Goal: Transaction & Acquisition: Purchase product/service

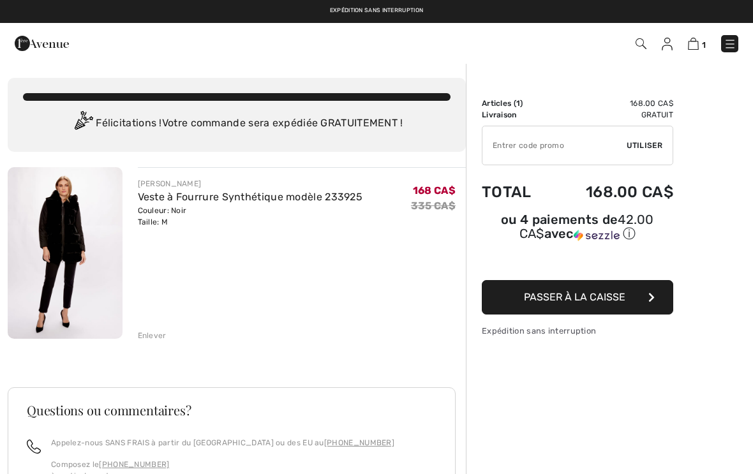
click at [115, 262] on img at bounding box center [65, 253] width 115 height 172
click at [731, 45] on img at bounding box center [729, 44] width 13 height 13
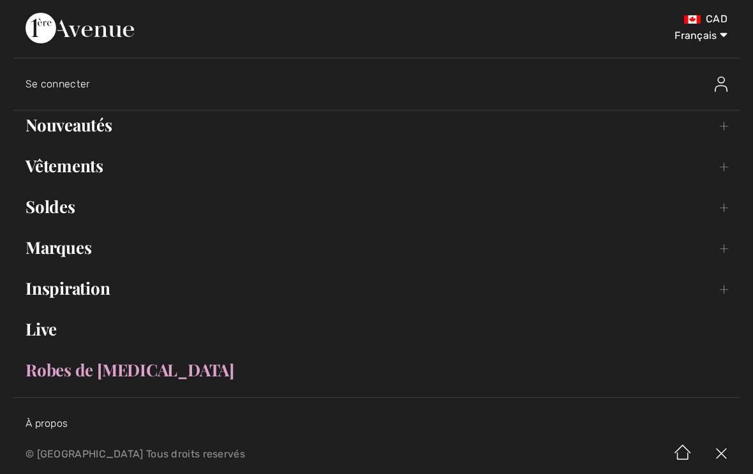
click at [97, 163] on link "Vêtements Toggle submenu" at bounding box center [376, 166] width 727 height 28
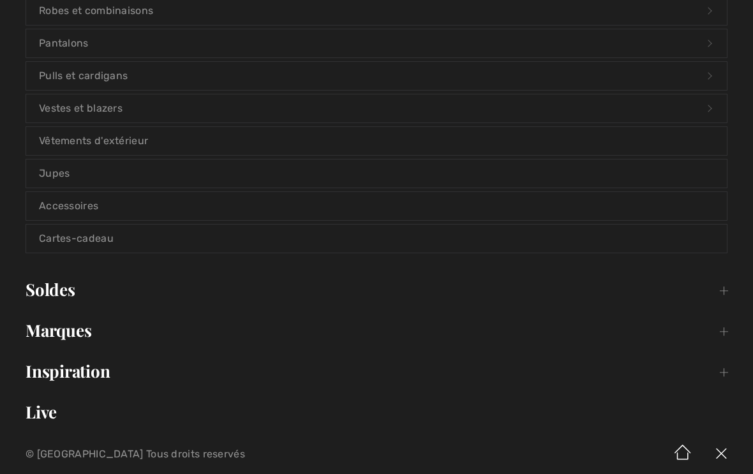
scroll to position [256, 0]
click at [144, 203] on link "Accessoires" at bounding box center [376, 205] width 700 height 28
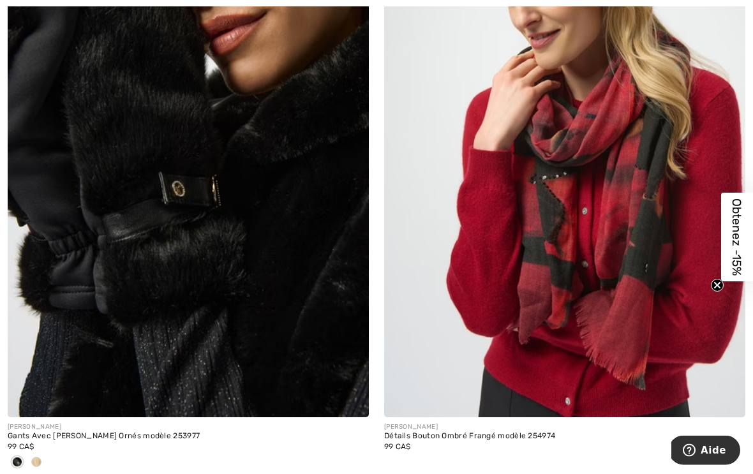
scroll to position [2090, 0]
click at [706, 221] on img at bounding box center [564, 147] width 361 height 542
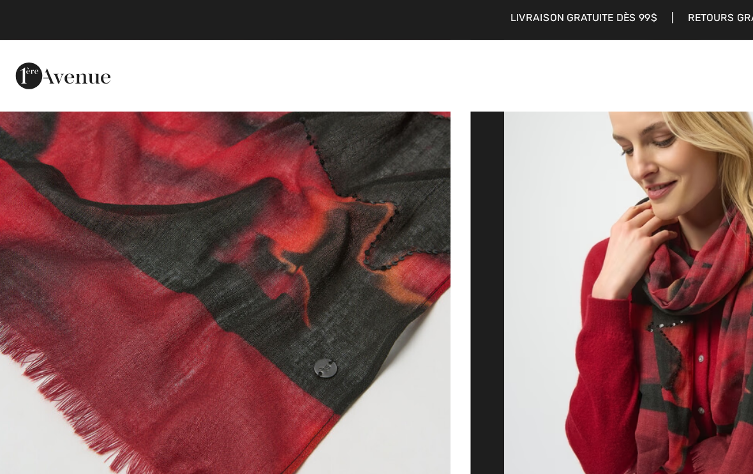
scroll to position [411, 0]
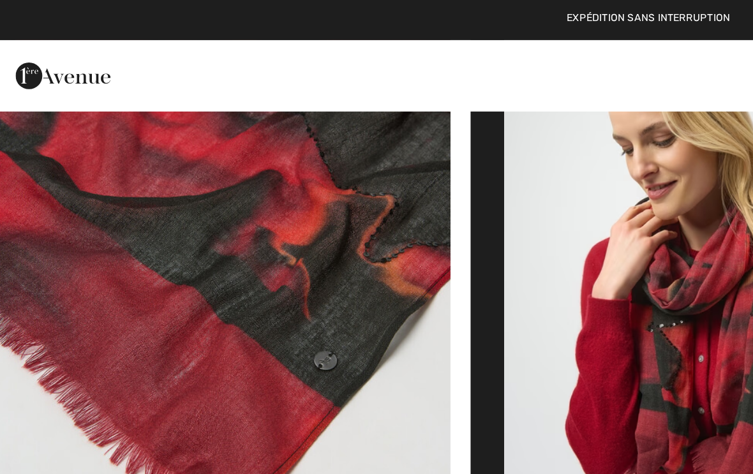
click at [263, 51] on div at bounding box center [159, 43] width 309 height 34
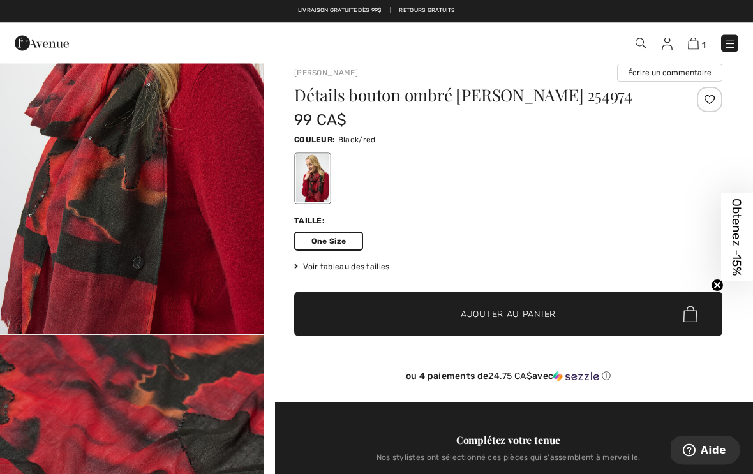
scroll to position [0, 0]
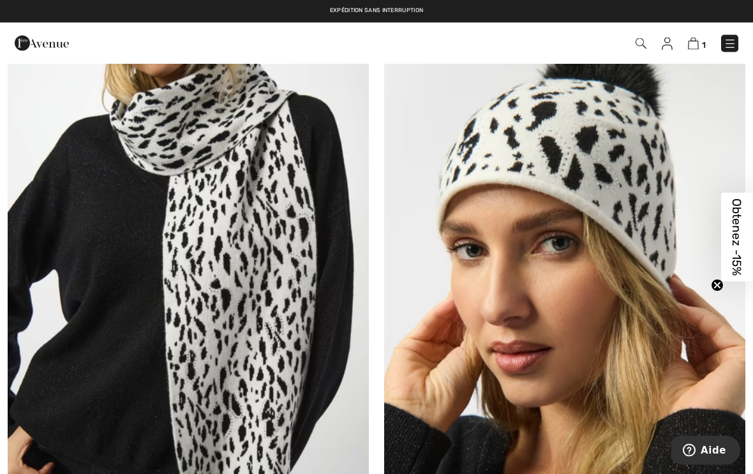
scroll to position [4469, 0]
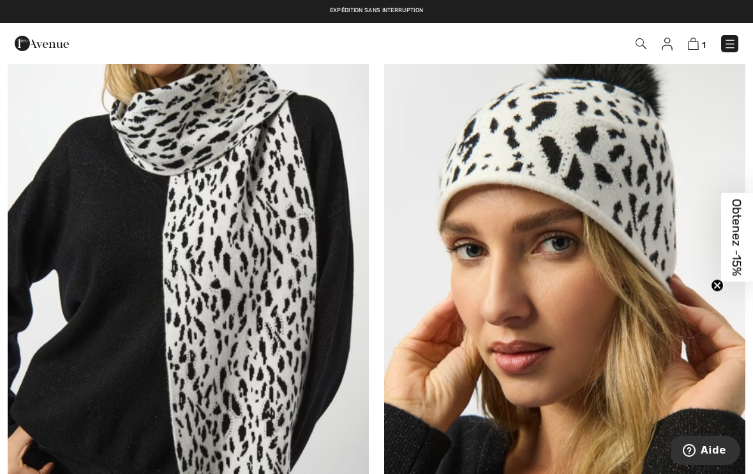
click at [51, 34] on img at bounding box center [42, 44] width 54 height 26
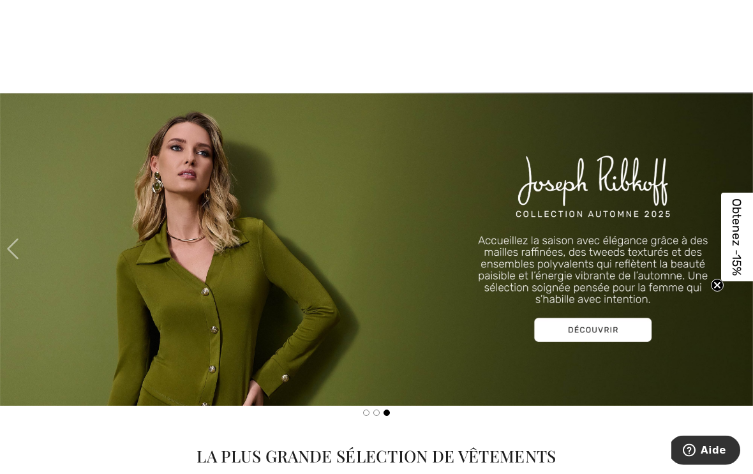
scroll to position [1164, 0]
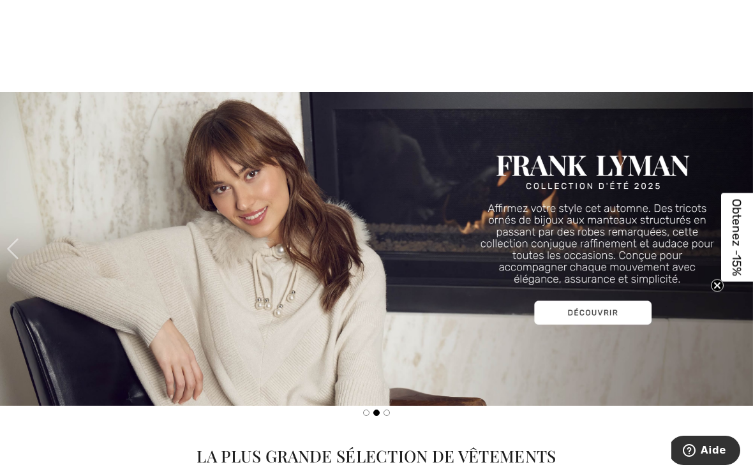
click at [608, 311] on img at bounding box center [376, 249] width 753 height 314
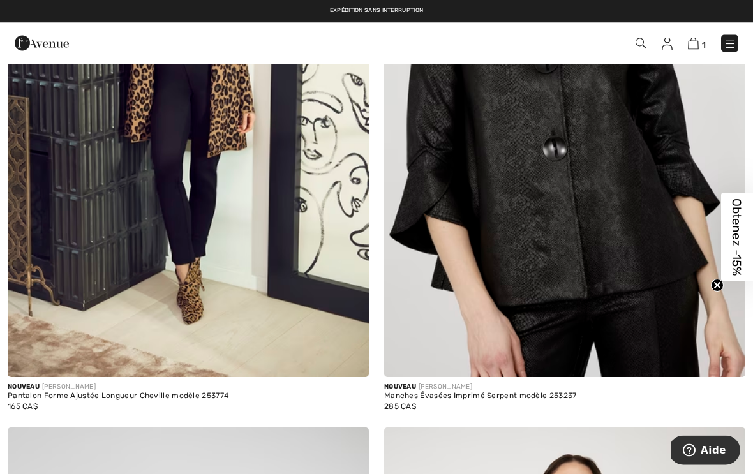
scroll to position [6082, 0]
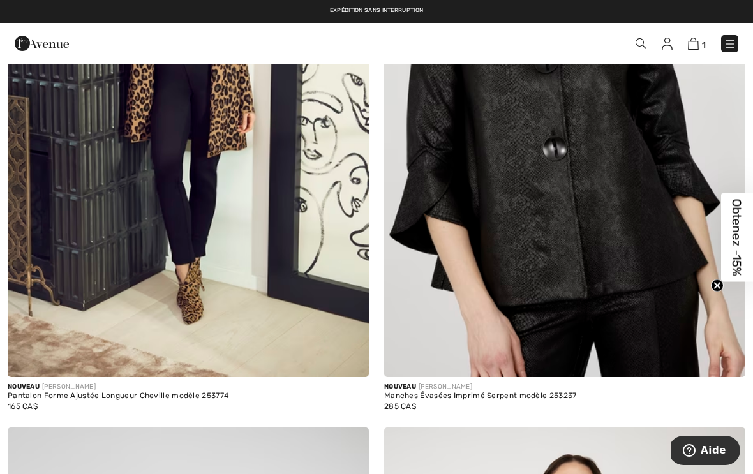
click at [732, 41] on img at bounding box center [729, 44] width 13 height 13
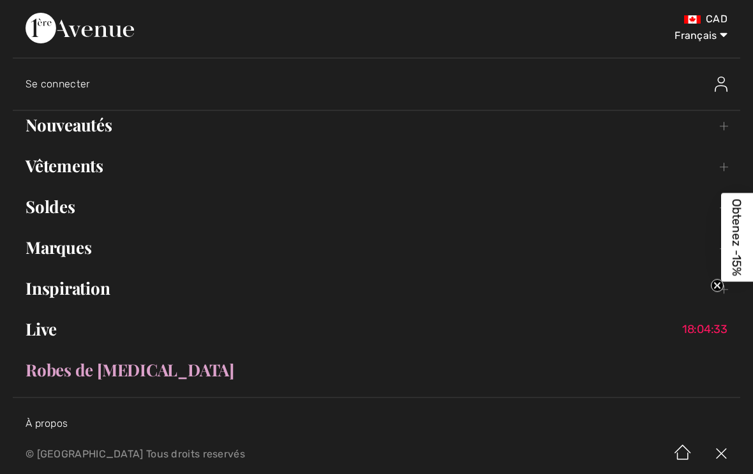
scroll to position [0, 0]
click at [93, 158] on link "Vêtements Toggle submenu" at bounding box center [376, 166] width 727 height 28
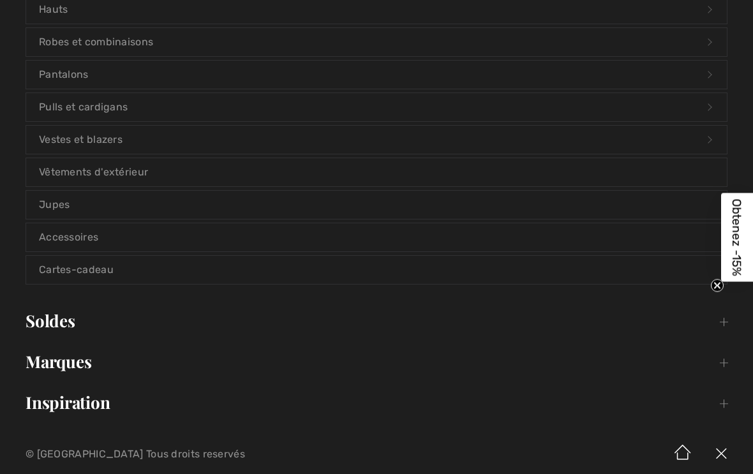
scroll to position [231, 0]
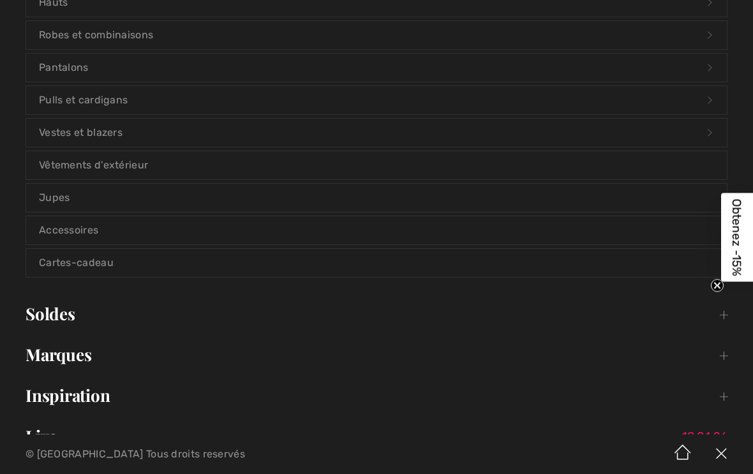
click at [153, 230] on link "Accessoires" at bounding box center [376, 230] width 700 height 28
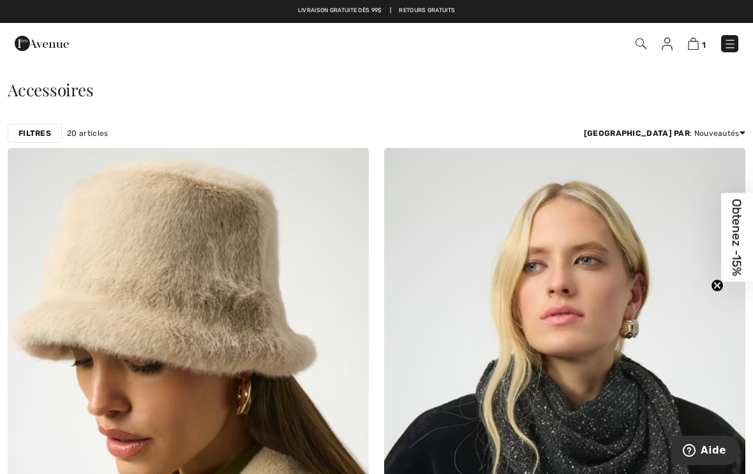
click at [728, 40] on img at bounding box center [729, 44] width 13 height 13
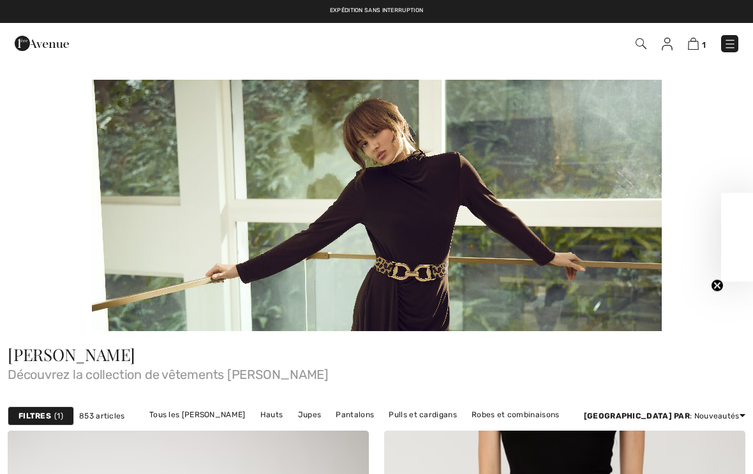
scroll to position [6082, 0]
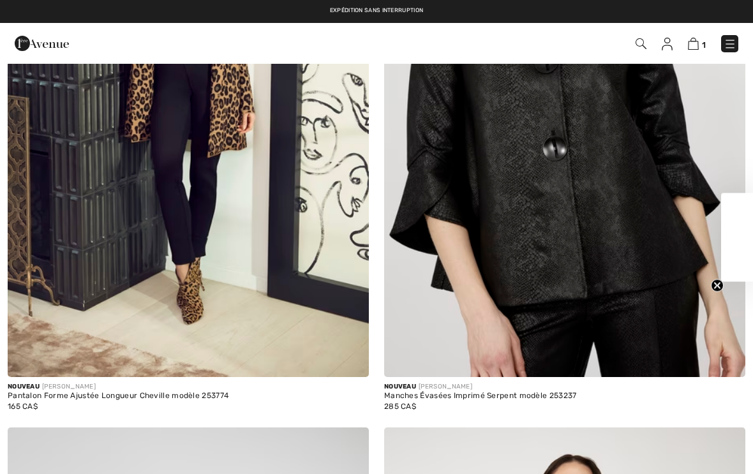
checkbox input "true"
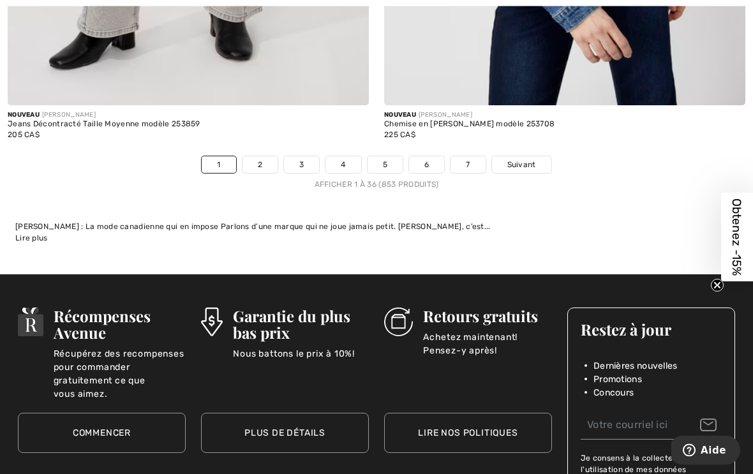
scroll to position [11304, 0]
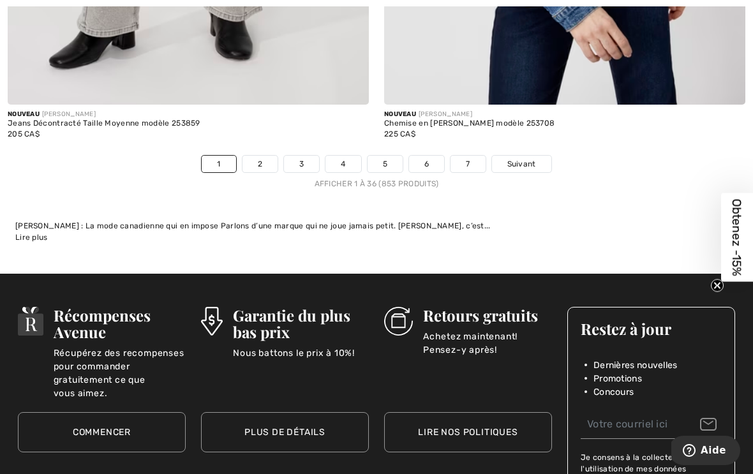
click at [470, 162] on link "7" at bounding box center [467, 164] width 34 height 17
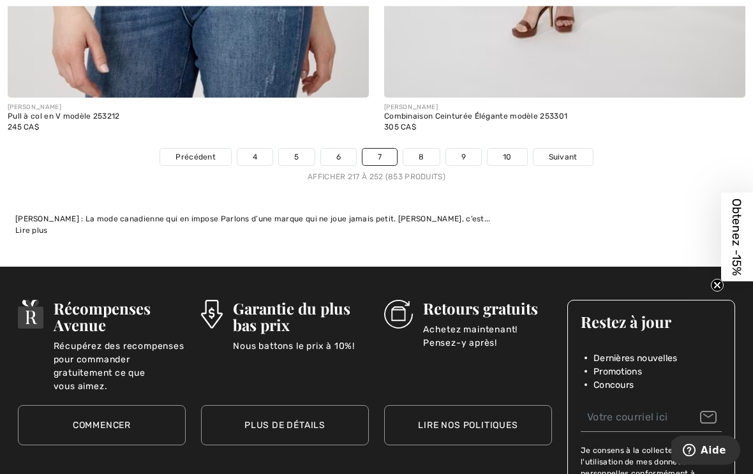
scroll to position [11332, 0]
click at [514, 149] on link "10" at bounding box center [507, 157] width 40 height 17
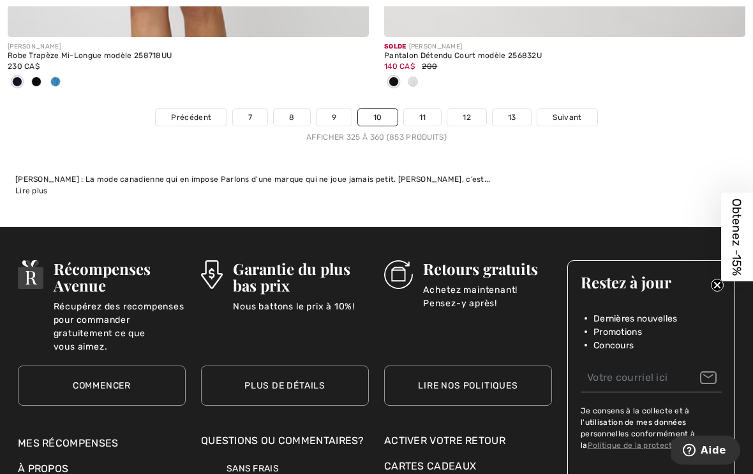
scroll to position [11329, 0]
click at [522, 112] on link "13" at bounding box center [511, 117] width 39 height 17
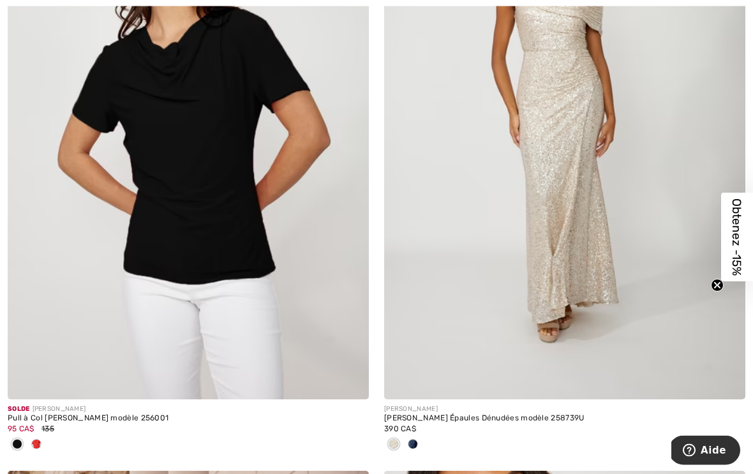
scroll to position [4855, 0]
click at [40, 439] on span at bounding box center [36, 444] width 10 height 10
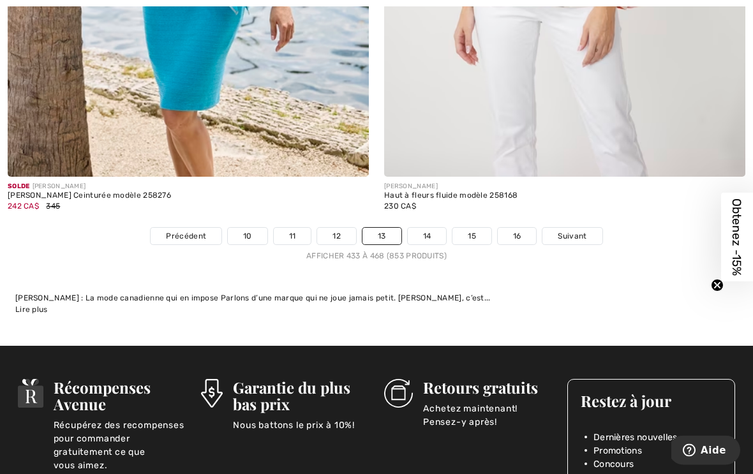
scroll to position [11190, 0]
click at [526, 228] on link "16" at bounding box center [517, 236] width 39 height 17
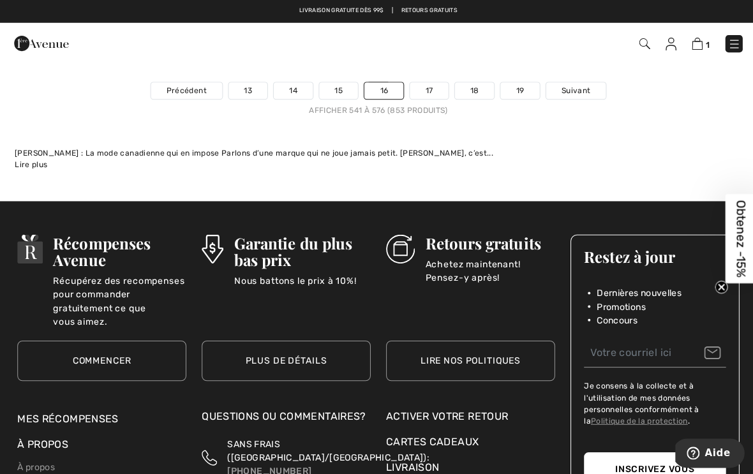
scroll to position [11304, 0]
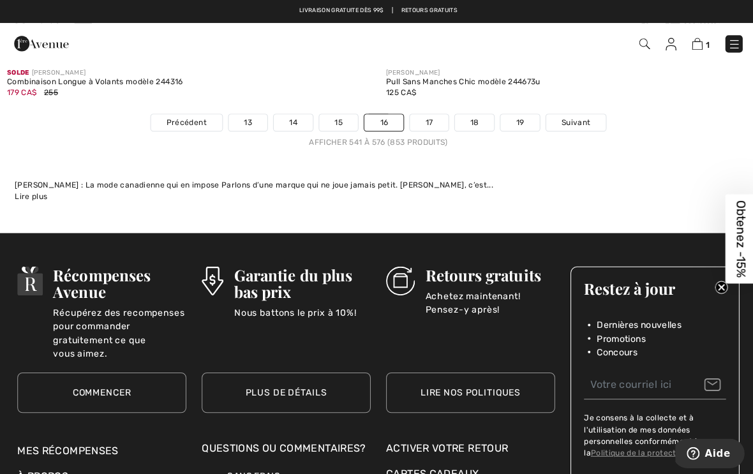
click at [528, 114] on link "19" at bounding box center [517, 122] width 39 height 17
click at [519, 114] on link "19" at bounding box center [517, 122] width 39 height 17
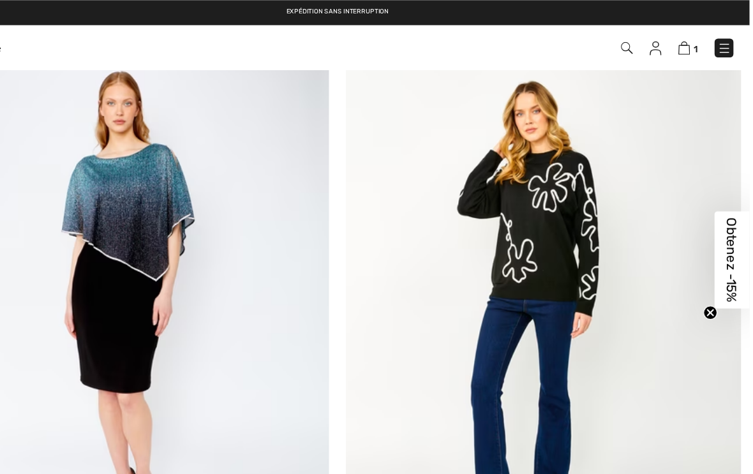
scroll to position [7847, 0]
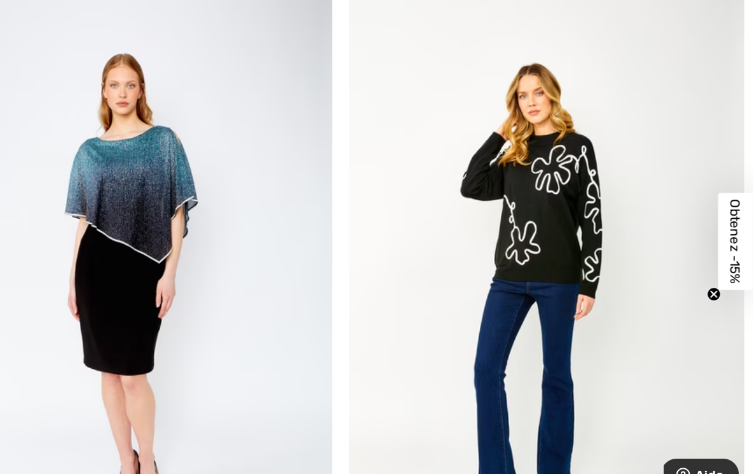
click at [593, 279] on img at bounding box center [564, 268] width 361 height 542
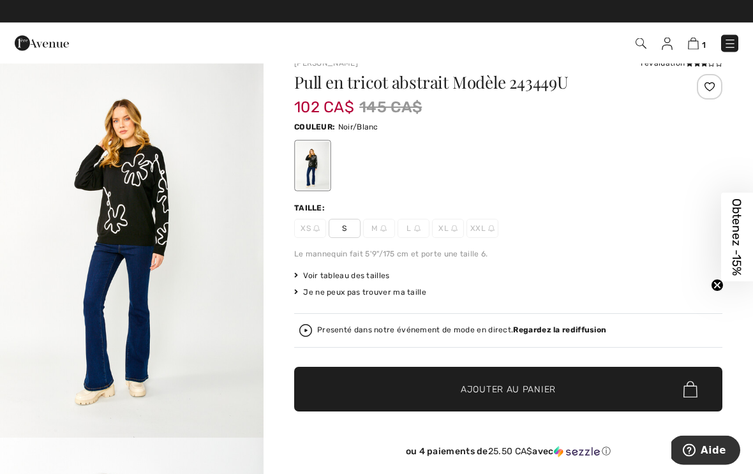
scroll to position [20, 0]
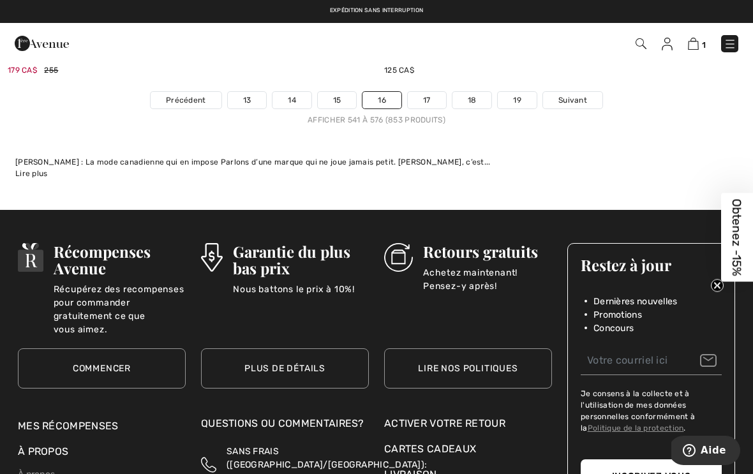
click at [535, 92] on link "19" at bounding box center [517, 100] width 39 height 17
click at [524, 92] on link "19" at bounding box center [517, 100] width 39 height 17
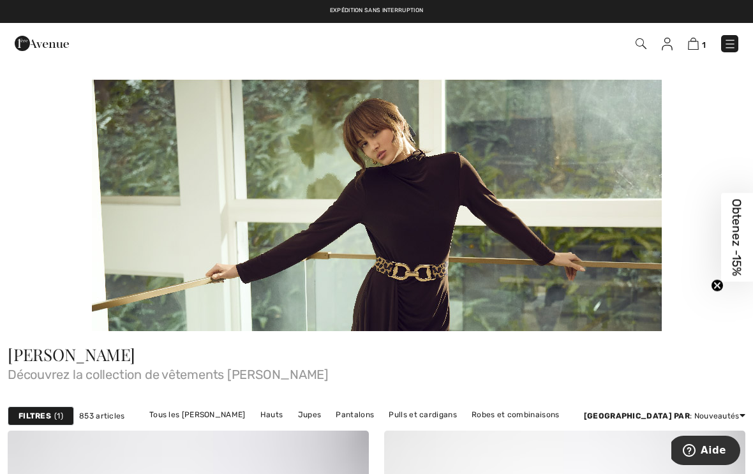
click at [748, 120] on div at bounding box center [376, 204] width 753 height 253
click at [709, 126] on div at bounding box center [376, 204] width 753 height 253
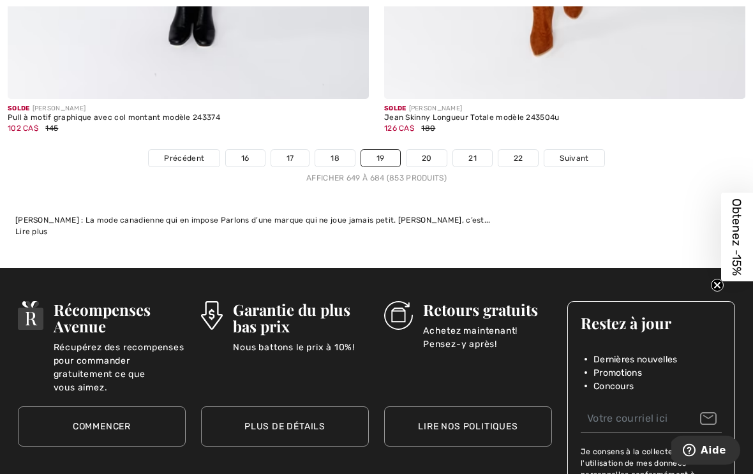
scroll to position [11249, 0]
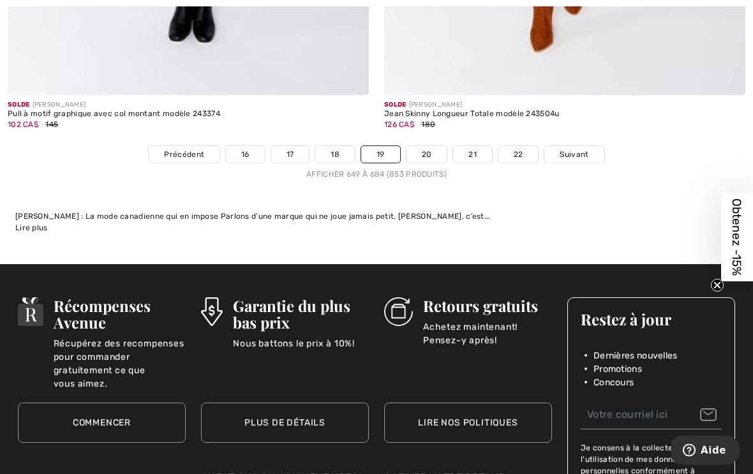
click at [529, 147] on link "22" at bounding box center [518, 155] width 40 height 17
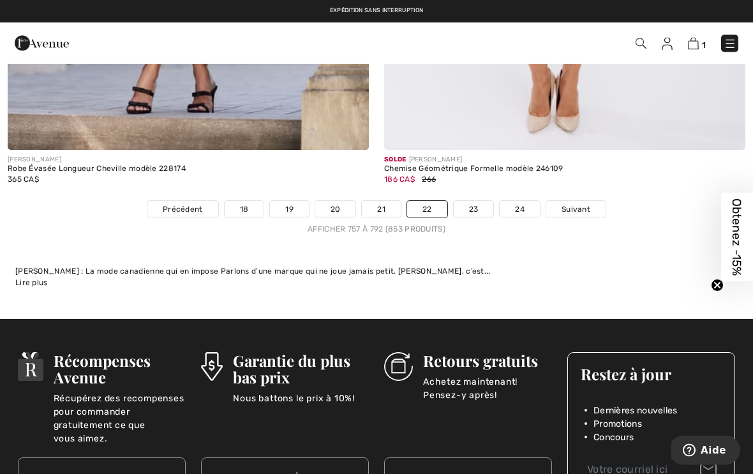
scroll to position [11215, 0]
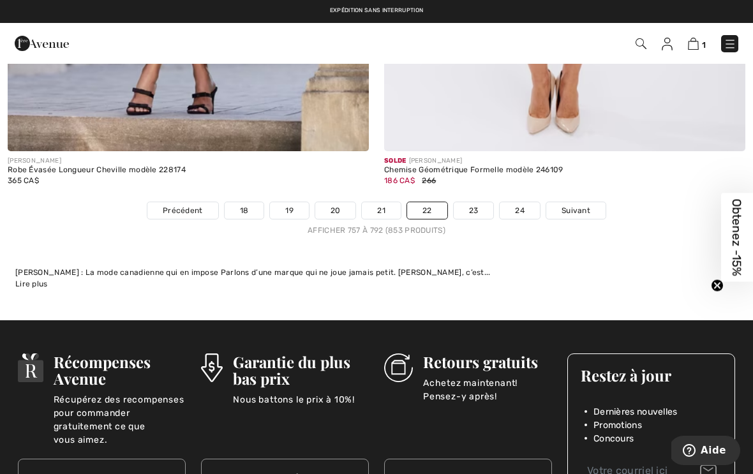
click at [533, 202] on link "24" at bounding box center [520, 210] width 40 height 17
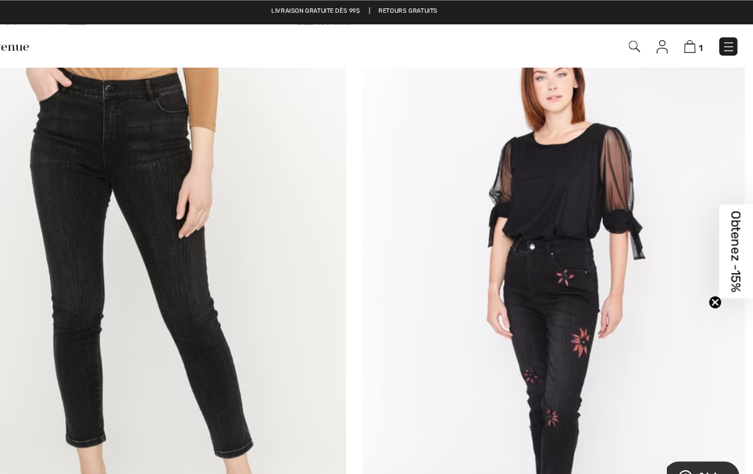
scroll to position [6486, 0]
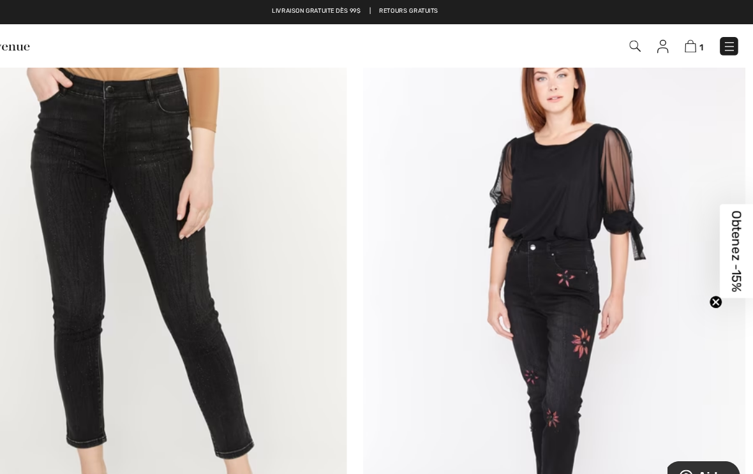
click at [723, 47] on img at bounding box center [729, 44] width 13 height 13
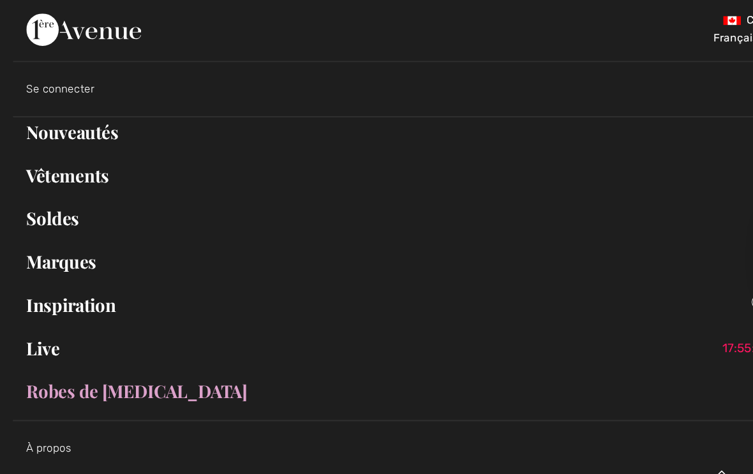
click at [85, 165] on link "Vêtements Toggle submenu" at bounding box center [376, 166] width 727 height 28
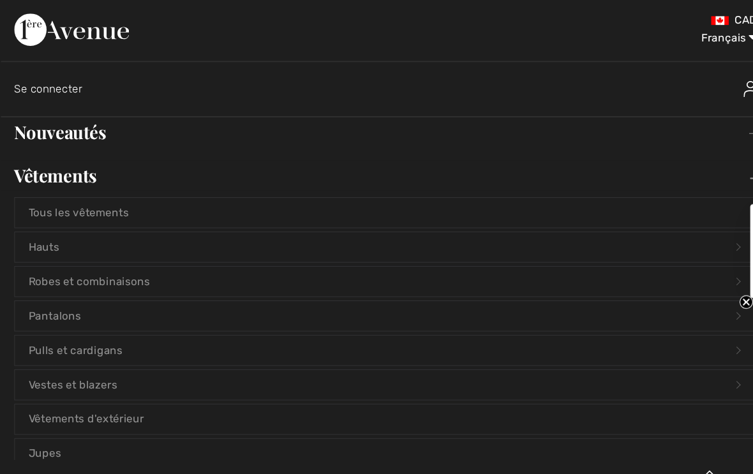
click at [235, 294] on link "Pantalons Open submenu" at bounding box center [376, 299] width 700 height 28
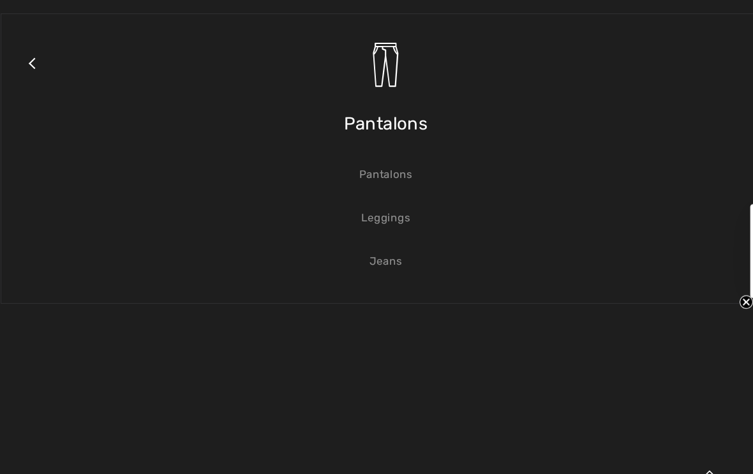
click at [370, 249] on link "Jeans" at bounding box center [376, 247] width 700 height 28
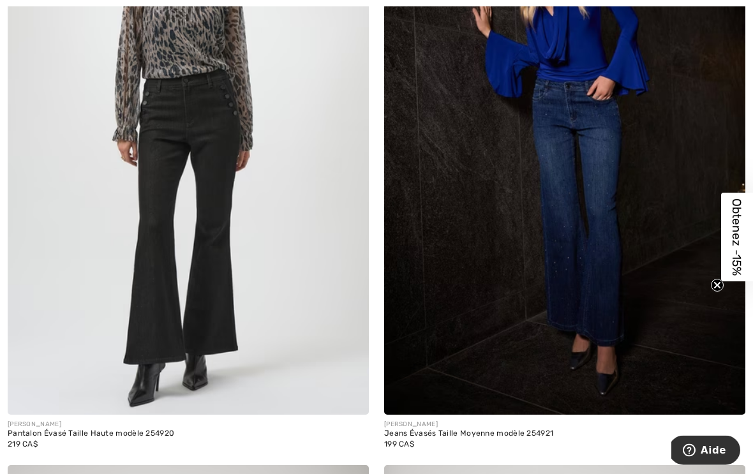
scroll to position [3976, 0]
click at [662, 300] on img at bounding box center [564, 144] width 361 height 542
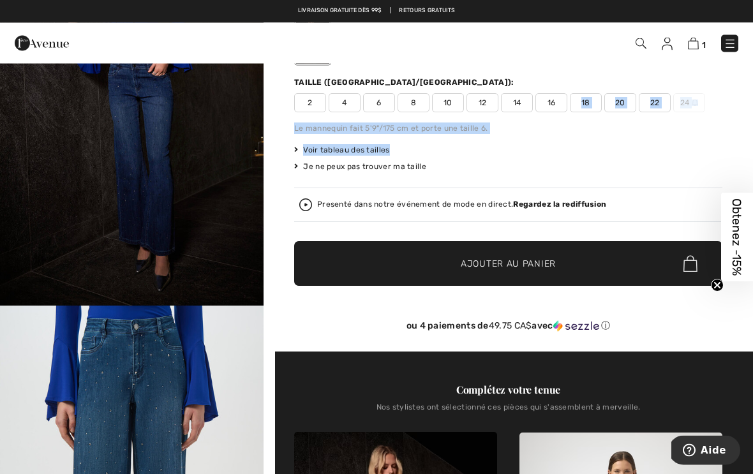
scroll to position [152, 0]
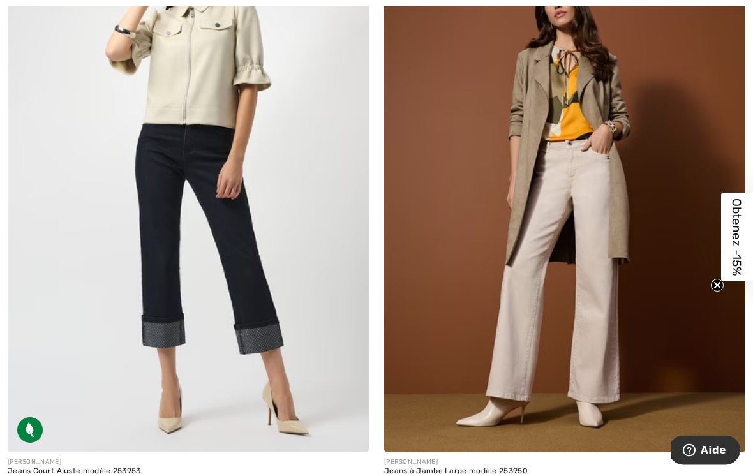
scroll to position [8889, 0]
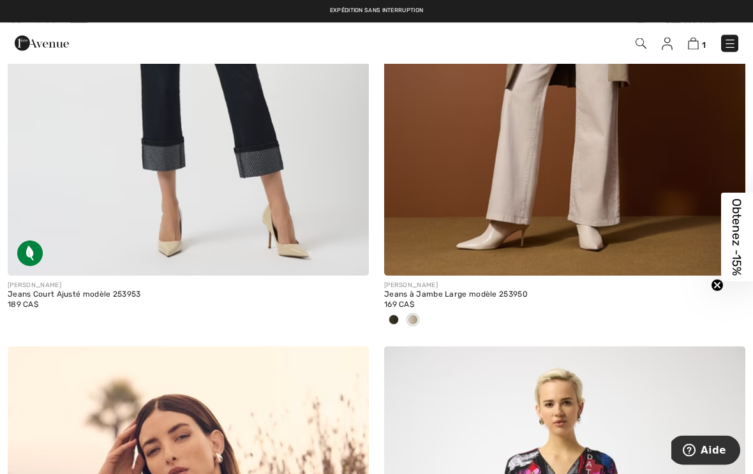
click at [401, 311] on div at bounding box center [393, 321] width 19 height 21
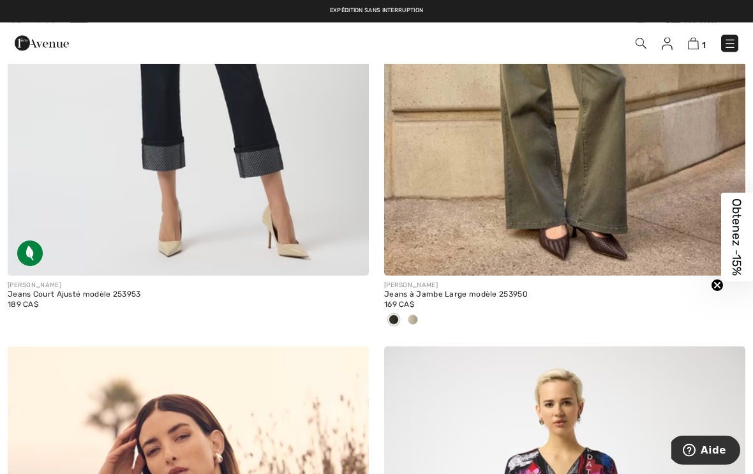
scroll to position [9065, 0]
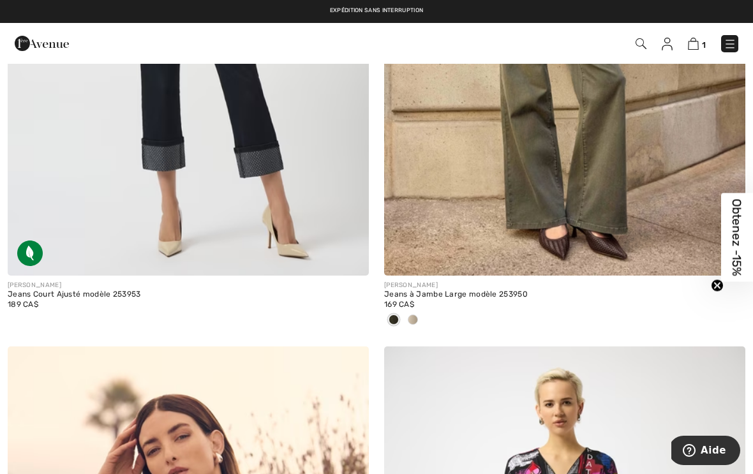
click at [398, 310] on div at bounding box center [393, 320] width 19 height 21
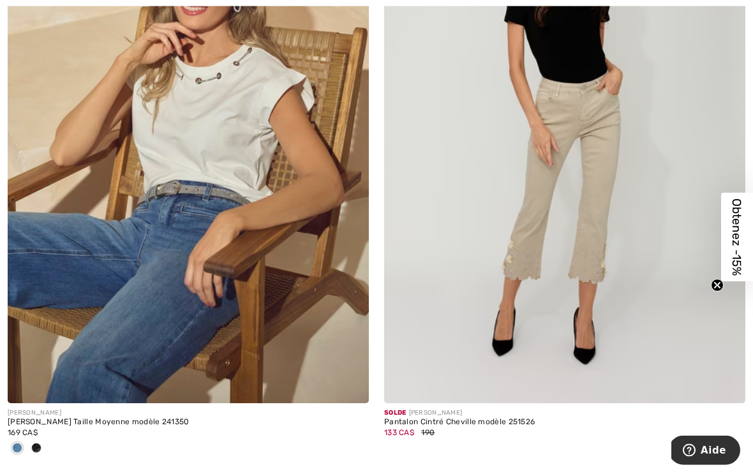
scroll to position [10142, 0]
click at [733, 371] on span at bounding box center [726, 384] width 26 height 26
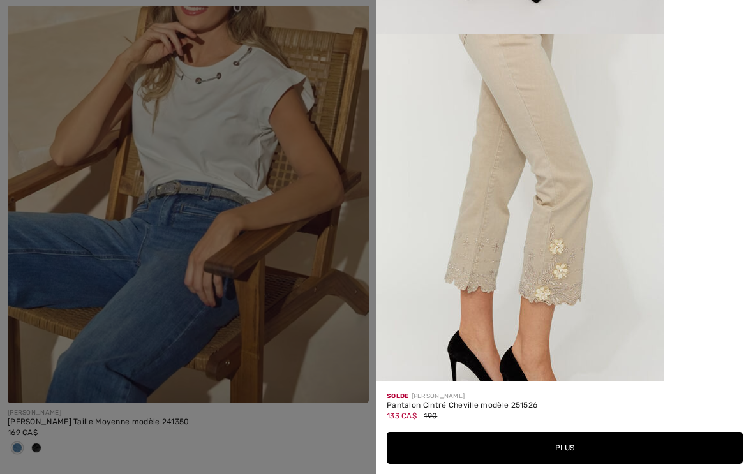
scroll to position [397, 0]
click at [681, 260] on div "Your browser does not support the video tag." at bounding box center [564, 190] width 376 height 381
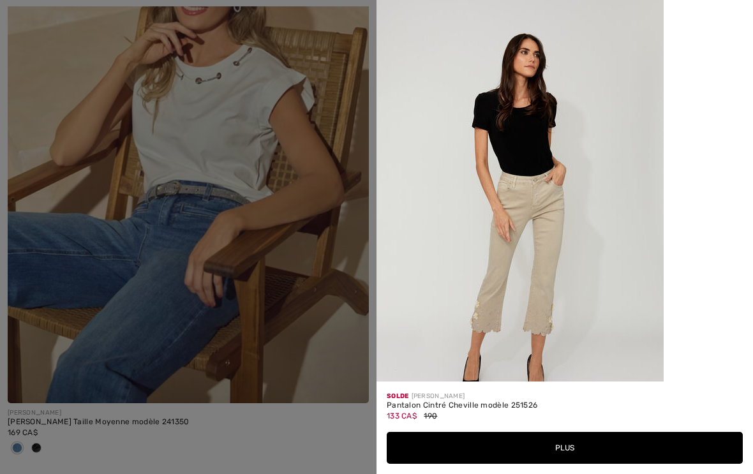
click at [342, 337] on div at bounding box center [376, 237] width 753 height 474
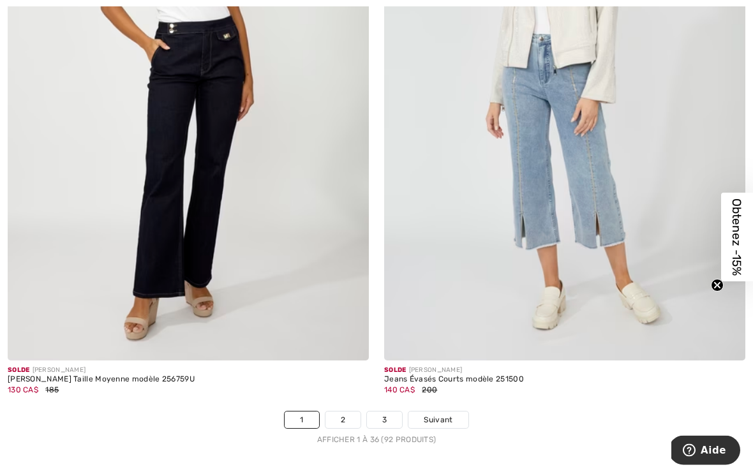
scroll to position [10798, 0]
click at [360, 329] on span at bounding box center [350, 342] width 26 height 26
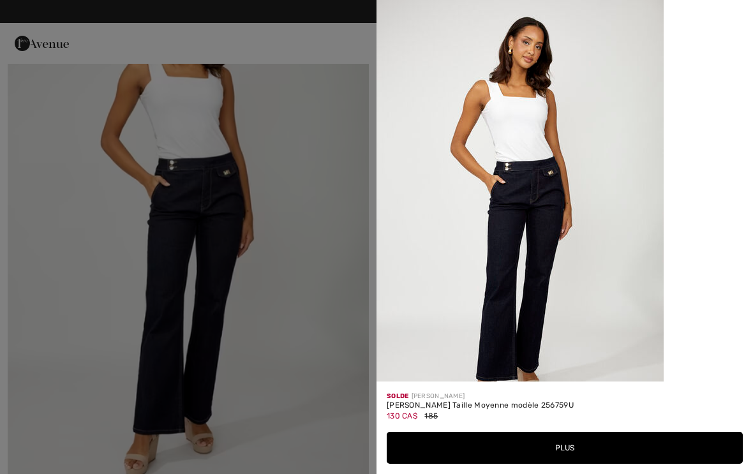
scroll to position [10661, 0]
click at [322, 157] on div at bounding box center [376, 237] width 753 height 474
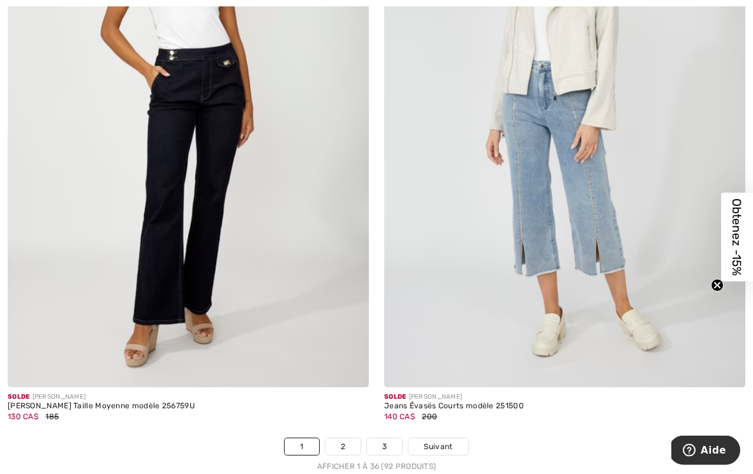
scroll to position [10776, 0]
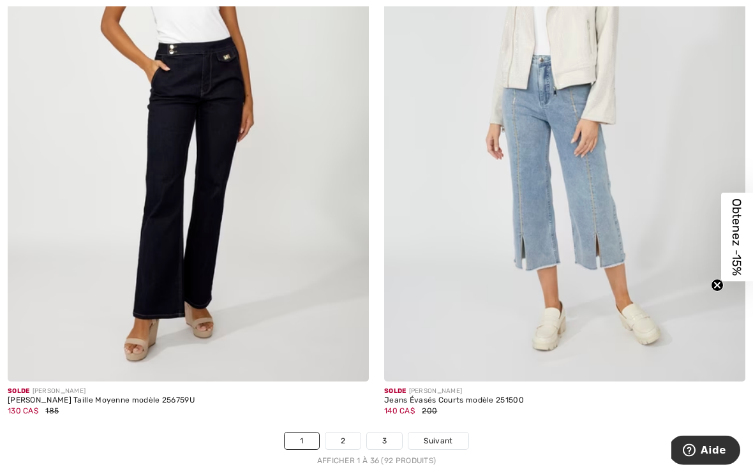
click at [290, 265] on img at bounding box center [188, 112] width 361 height 542
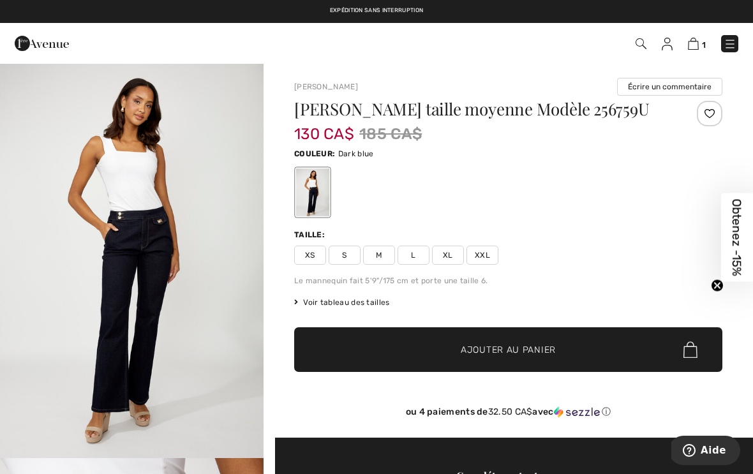
click at [391, 300] on div "Voir tableau des tailles" at bounding box center [508, 302] width 428 height 11
click at [358, 300] on span "Voir tableau des tailles" at bounding box center [342, 302] width 96 height 11
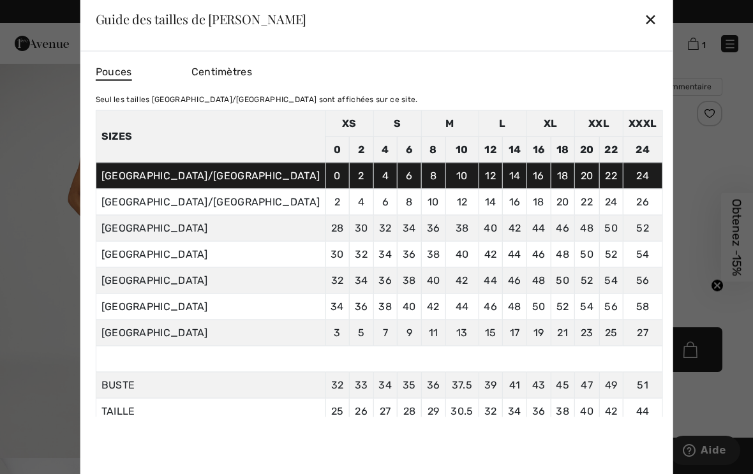
click at [644, 23] on div "✕" at bounding box center [650, 19] width 13 height 27
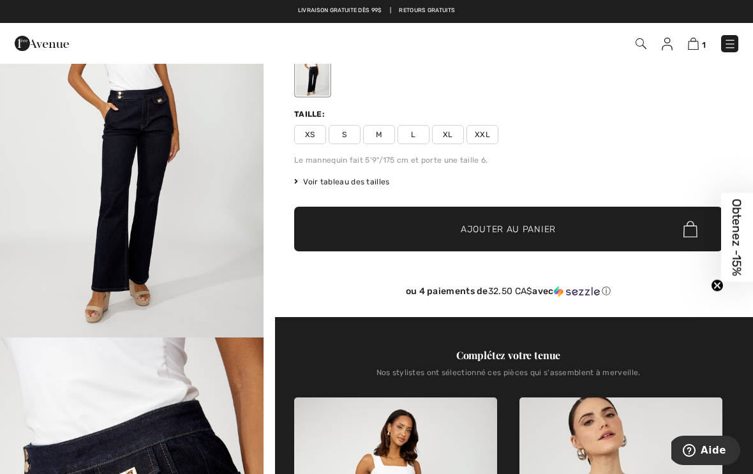
scroll to position [108, 0]
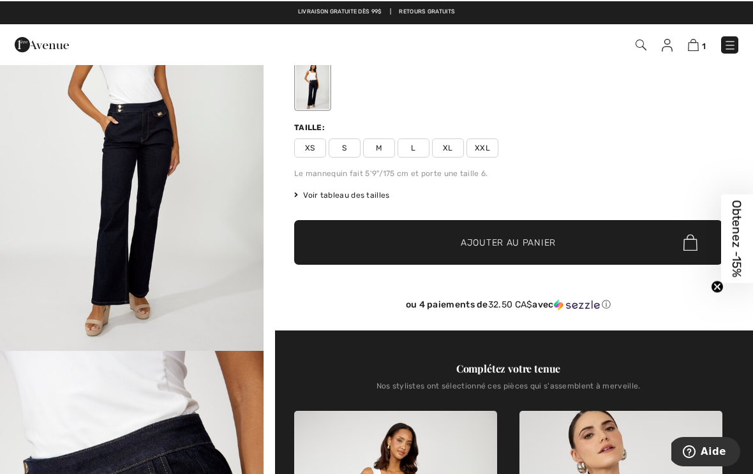
click at [380, 153] on span "M" at bounding box center [379, 146] width 32 height 19
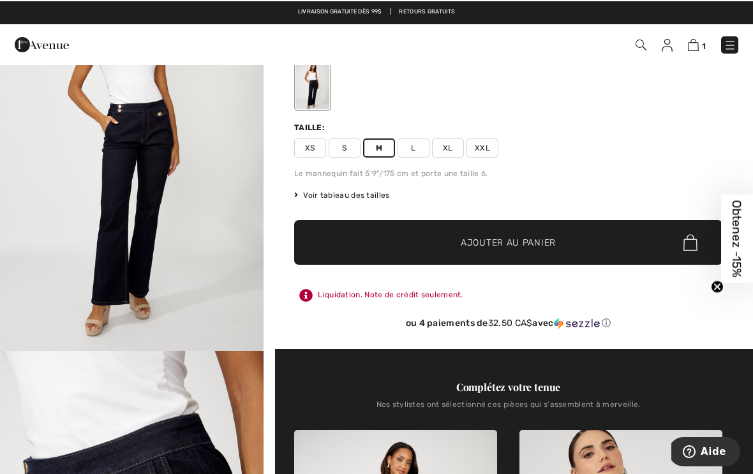
scroll to position [107, 0]
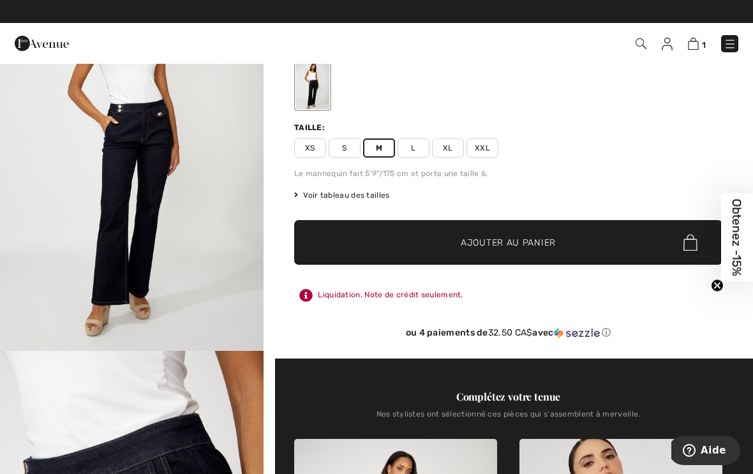
click at [625, 241] on span "✔ Ajouté au panier Ajouter au panier" at bounding box center [508, 242] width 428 height 45
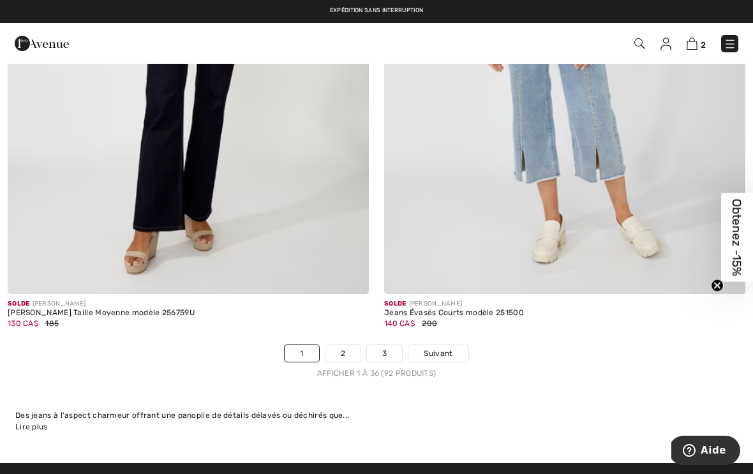
scroll to position [10848, 0]
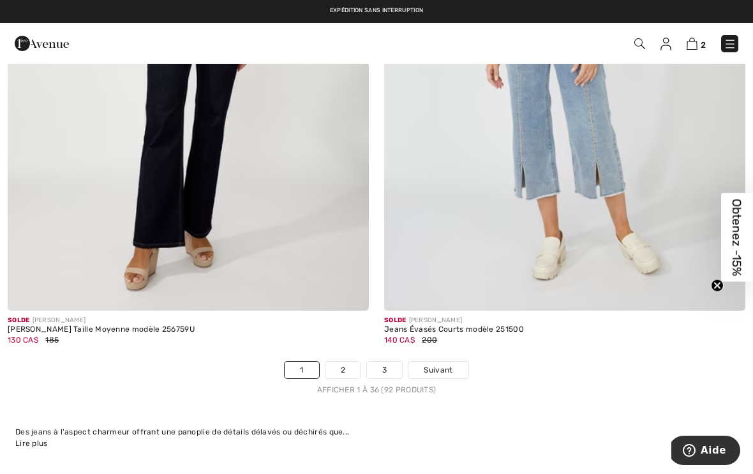
click at [452, 364] on span "Suivant" at bounding box center [438, 369] width 29 height 11
click at [450, 364] on span "Suivant" at bounding box center [438, 369] width 29 height 11
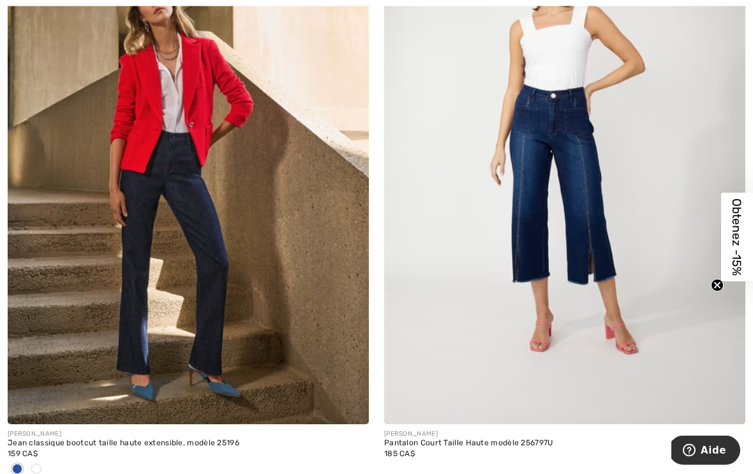
scroll to position [6355, 0]
click at [41, 459] on div at bounding box center [36, 469] width 19 height 21
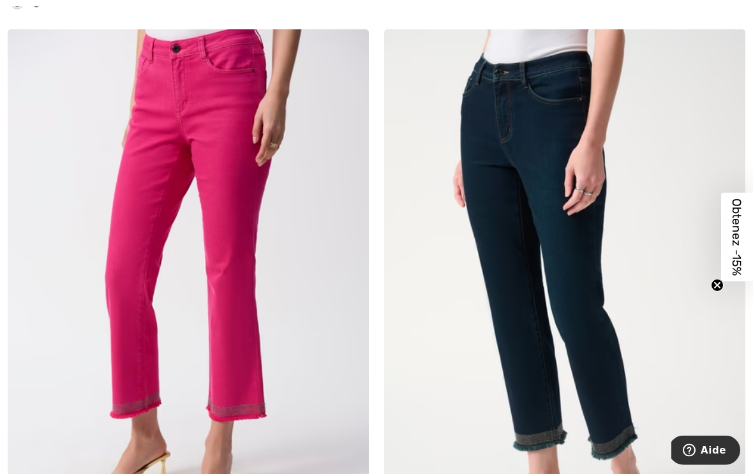
scroll to position [9362, 0]
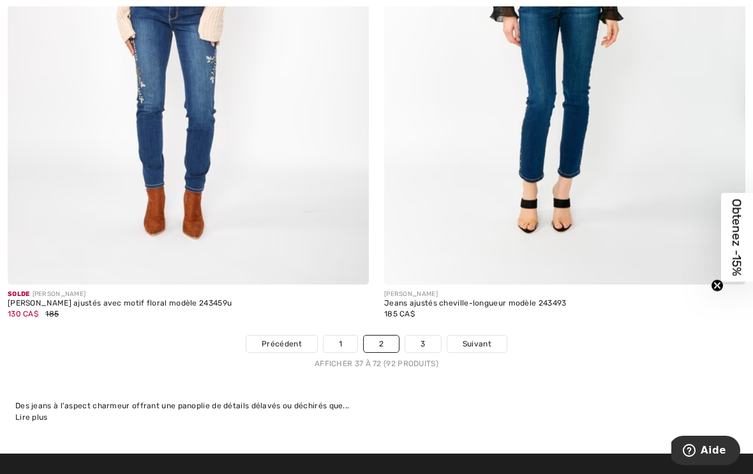
click at [485, 338] on span "Suivant" at bounding box center [477, 343] width 29 height 11
click at [491, 336] on link "Suivant" at bounding box center [476, 344] width 59 height 17
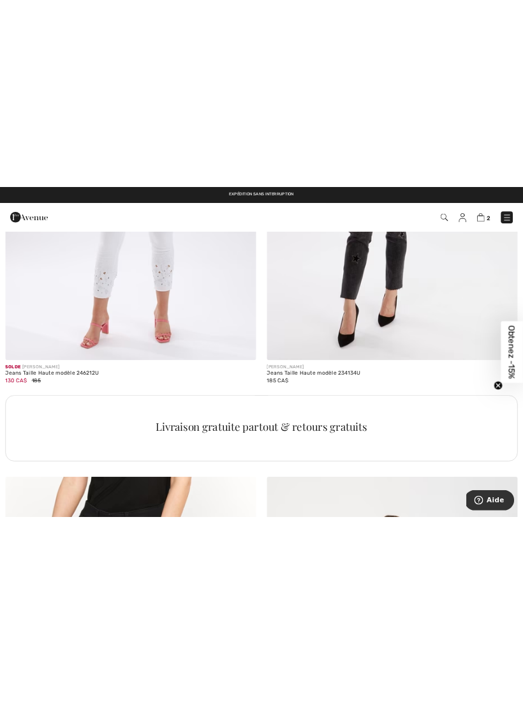
scroll to position [2288, 0]
